Goal: Information Seeking & Learning: Learn about a topic

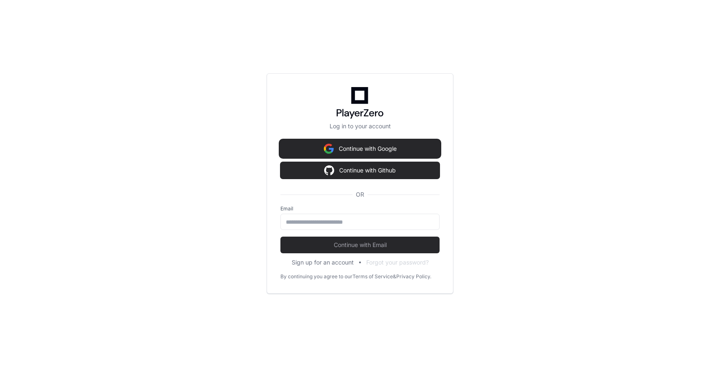
click at [391, 145] on button "Continue with Google" at bounding box center [359, 148] width 159 height 17
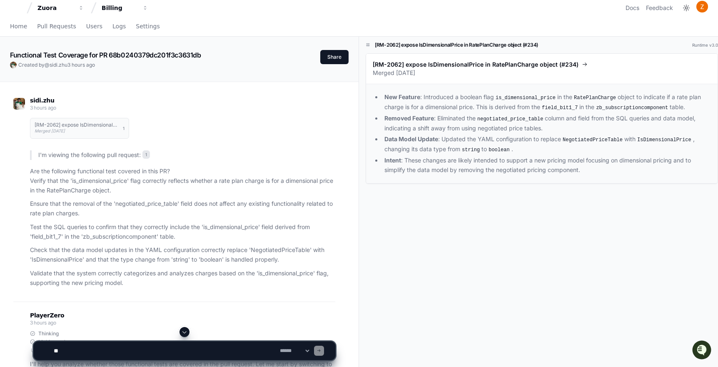
scroll to position [24, 0]
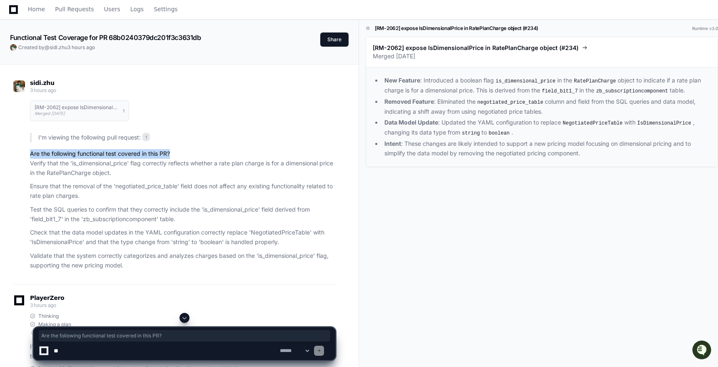
drag, startPoint x: 31, startPoint y: 154, endPoint x: 172, endPoint y: 157, distance: 141.6
click at [172, 157] on p "Are the following functional test covered in this PR? Verify that the 'is_dimen…" at bounding box center [182, 163] width 305 height 28
click at [176, 176] on p "Are the following functional test covered in this PR? Verify that the 'is_dimen…" at bounding box center [182, 163] width 305 height 28
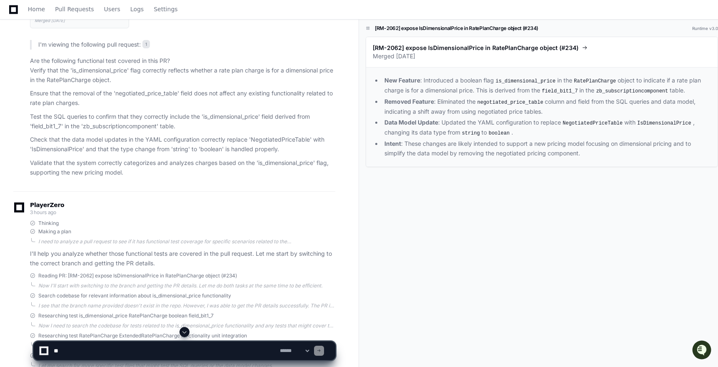
scroll to position [112, 0]
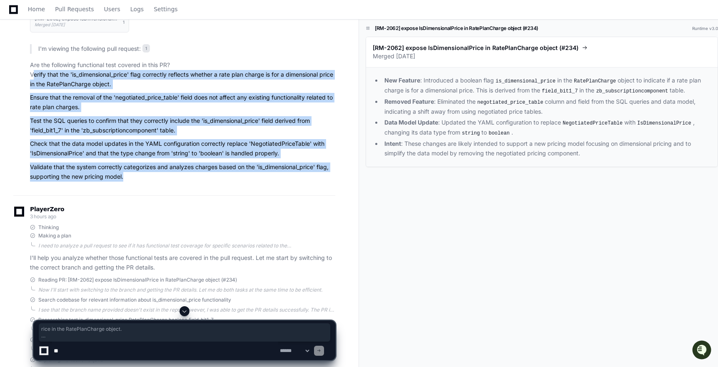
drag, startPoint x: 127, startPoint y: 177, endPoint x: 31, endPoint y: 76, distance: 139.6
click at [31, 76] on article "I'm viewing the following pull request: 1 Are the following functional test cov…" at bounding box center [182, 112] width 305 height 137
click at [131, 153] on p "Check that the data model updates in the YAML configuration correctly replace '…" at bounding box center [182, 148] width 305 height 19
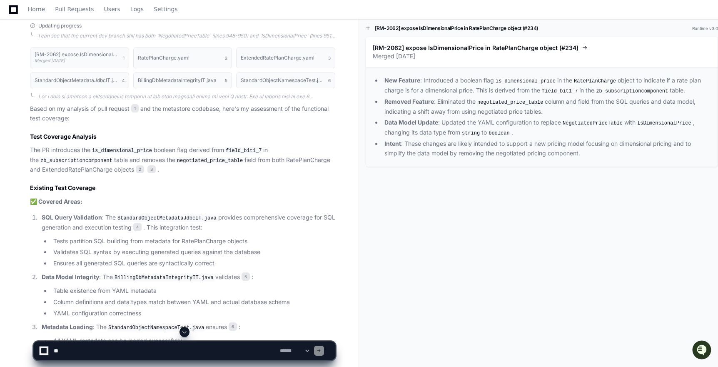
scroll to position [584, 0]
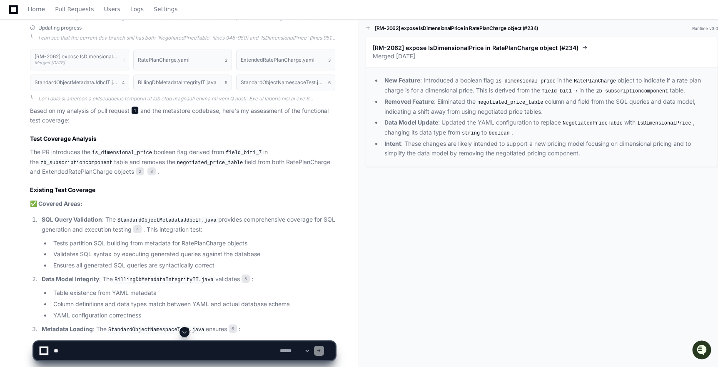
click at [138, 111] on span "1" at bounding box center [134, 110] width 7 height 8
click at [137, 109] on span "1" at bounding box center [134, 110] width 7 height 8
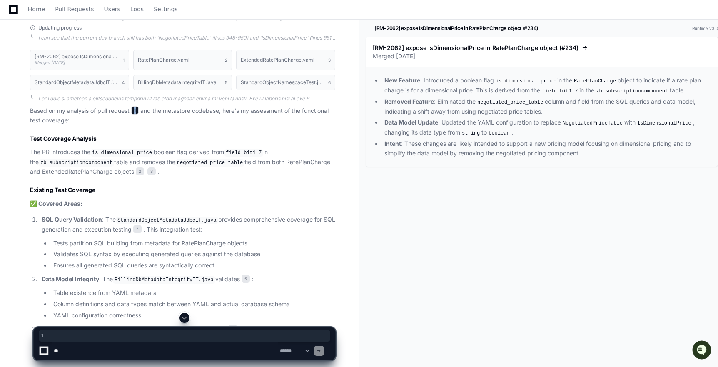
click at [137, 109] on span "1" at bounding box center [134, 110] width 7 height 8
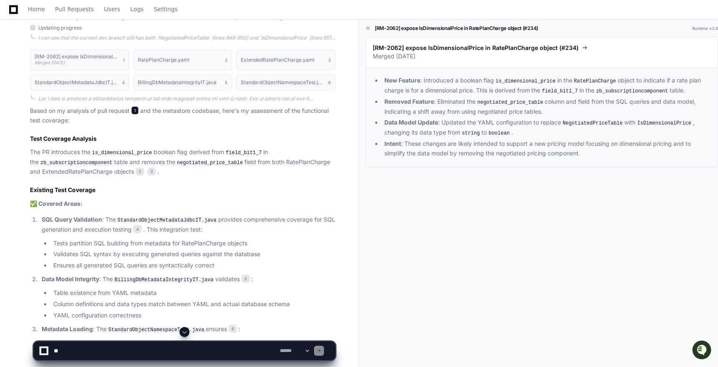
click at [137, 109] on span "1" at bounding box center [134, 110] width 7 height 8
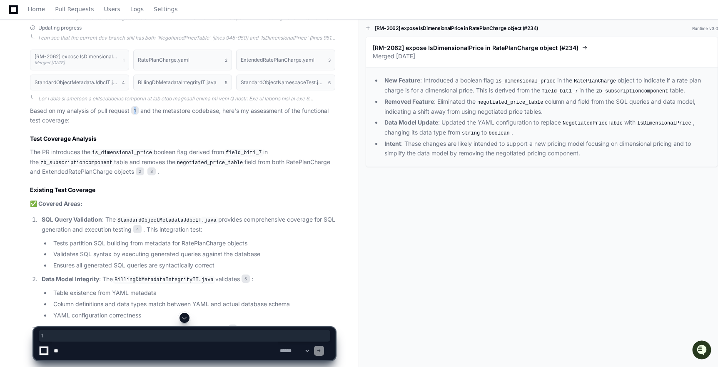
click at [166, 135] on h2 "Test Coverage Analysis" at bounding box center [182, 139] width 305 height 8
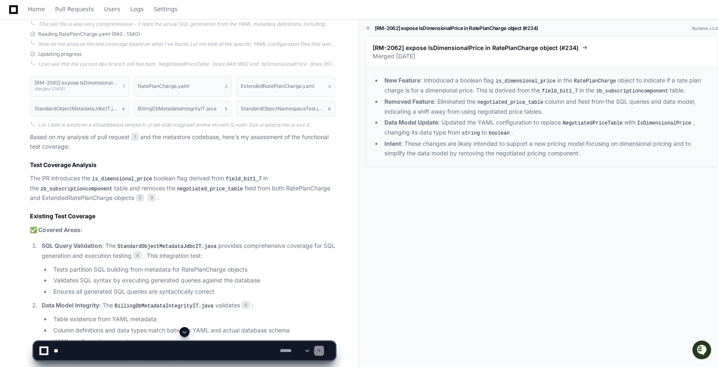
scroll to position [584, 0]
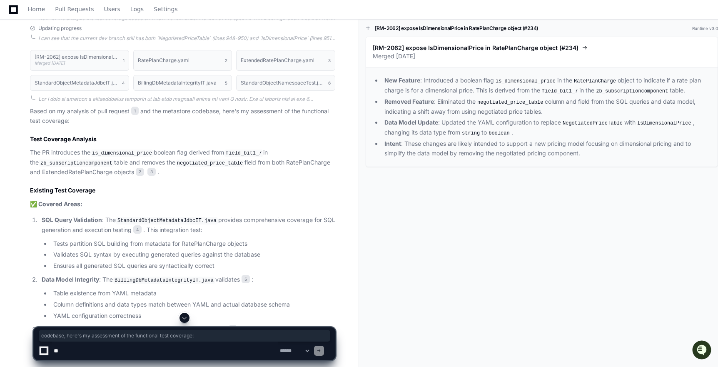
drag, startPoint x: 195, startPoint y: 112, endPoint x: 224, endPoint y: 120, distance: 30.1
click at [224, 120] on p "Based on my analysis of pull request 1 and the metastore codebase, here's my as…" at bounding box center [182, 116] width 305 height 19
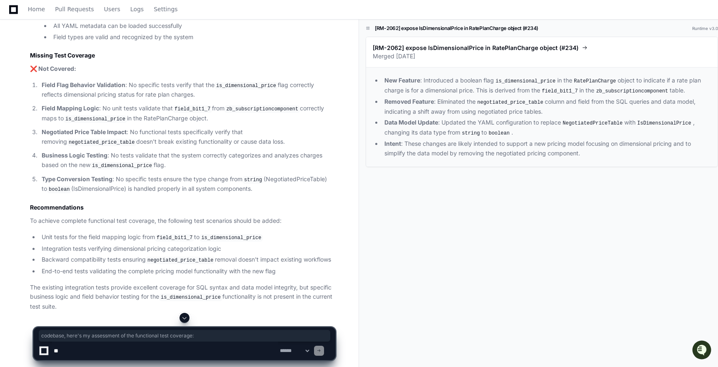
scroll to position [917, 0]
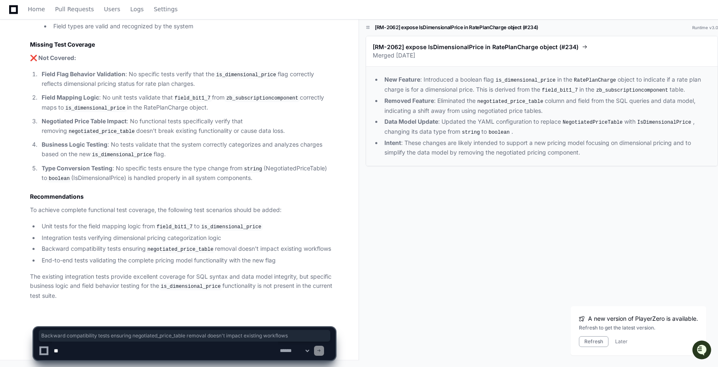
drag, startPoint x: 42, startPoint y: 240, endPoint x: 85, endPoint y: 252, distance: 44.0
click at [85, 252] on li "Backward compatibility tests ensuring negotiated_price_table removal doesn't im…" at bounding box center [187, 249] width 296 height 10
copy li "Backward compatibility tests ensuring negotiated_price_table removal doesn't im…"
